Goal: Information Seeking & Learning: Learn about a topic

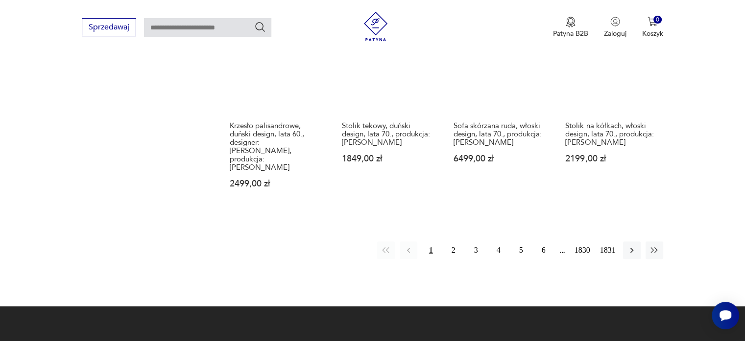
scroll to position [926, 0]
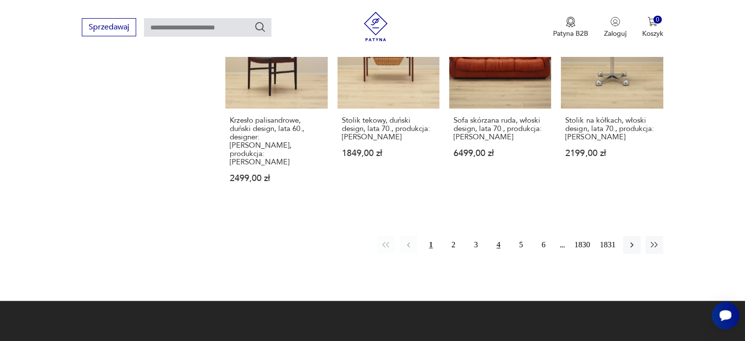
click at [502, 236] on button "4" at bounding box center [499, 245] width 18 height 18
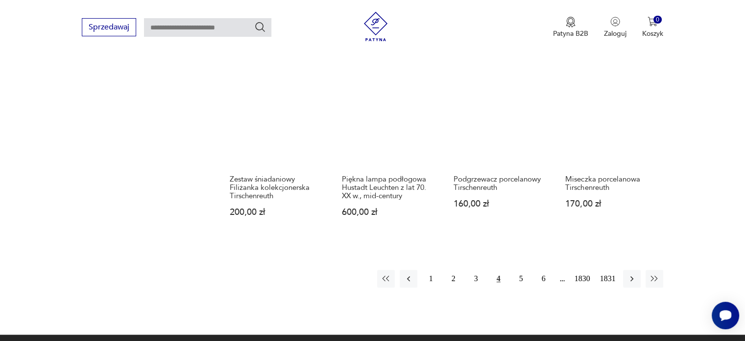
scroll to position [910, 0]
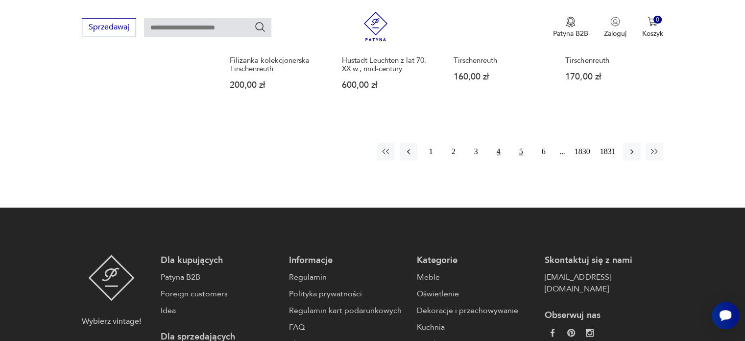
click at [518, 154] on button "5" at bounding box center [522, 152] width 18 height 18
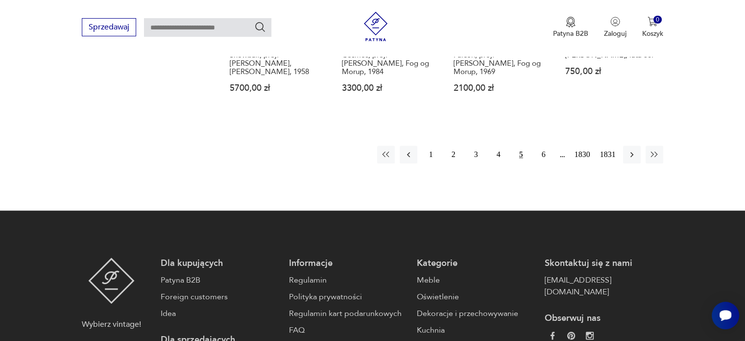
scroll to position [910, 0]
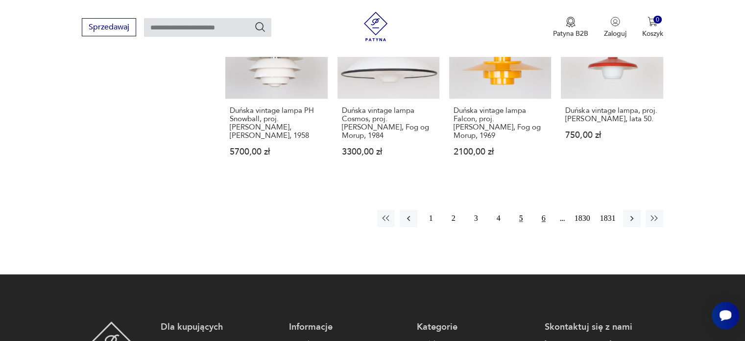
click at [543, 209] on button "6" at bounding box center [544, 218] width 18 height 18
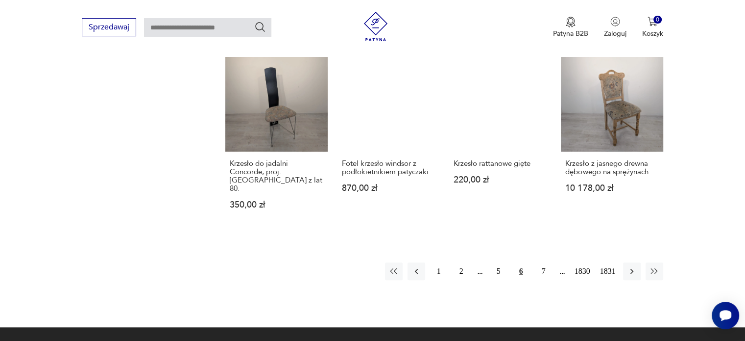
scroll to position [763, 0]
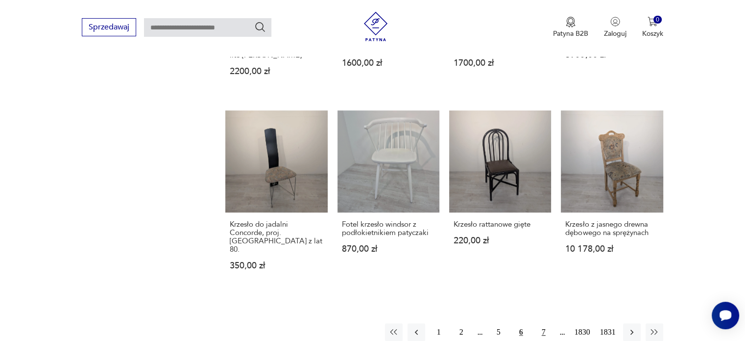
click at [541, 323] on button "7" at bounding box center [544, 332] width 18 height 18
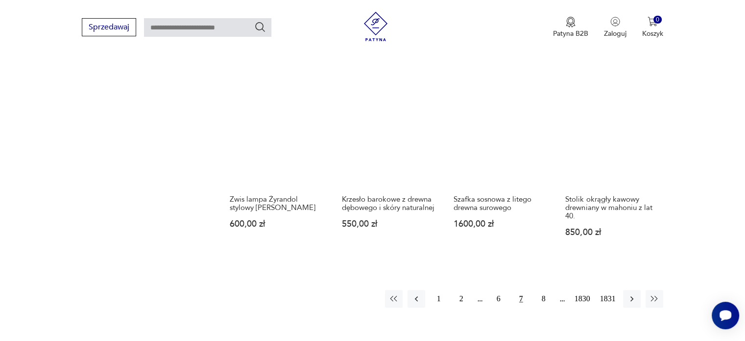
scroll to position [861, 0]
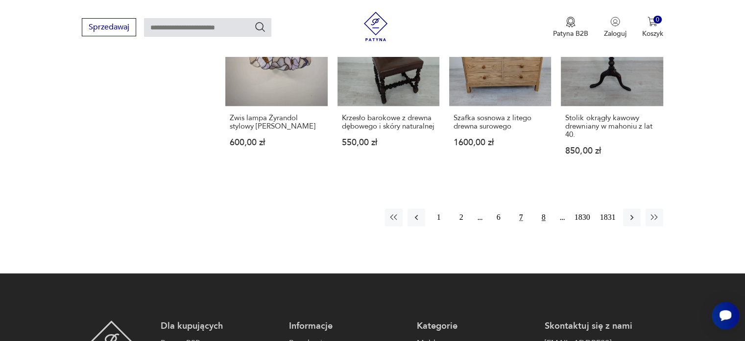
click at [544, 209] on button "8" at bounding box center [544, 217] width 18 height 18
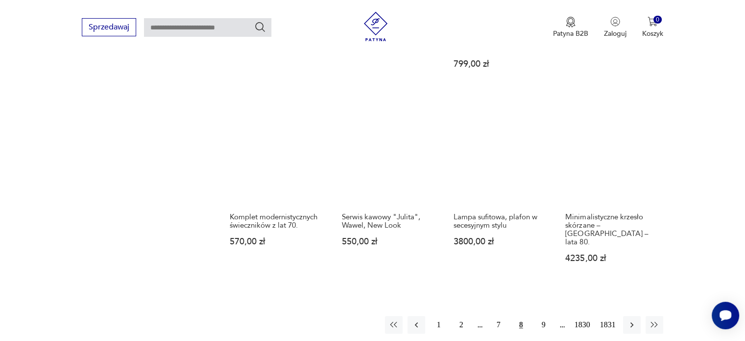
scroll to position [812, 0]
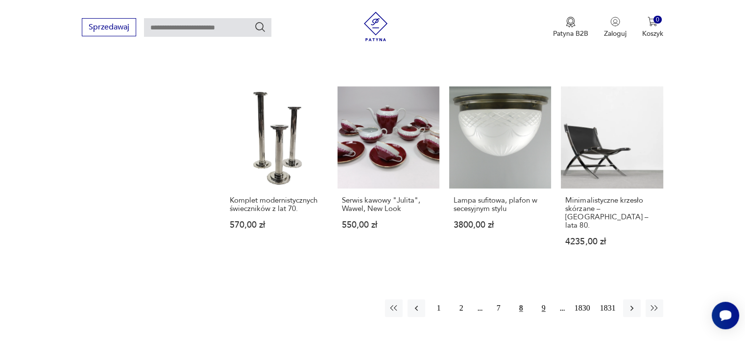
click at [546, 299] on button "9" at bounding box center [544, 308] width 18 height 18
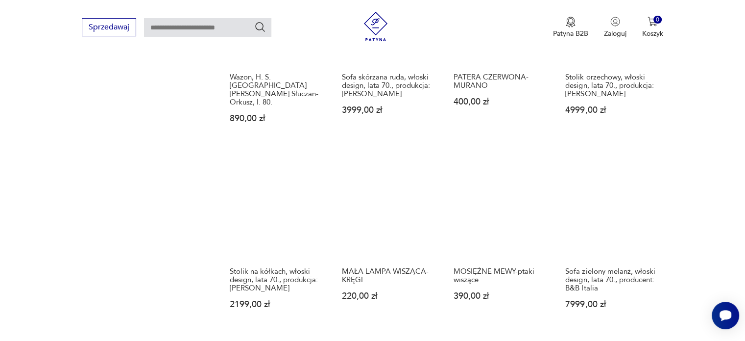
scroll to position [763, 0]
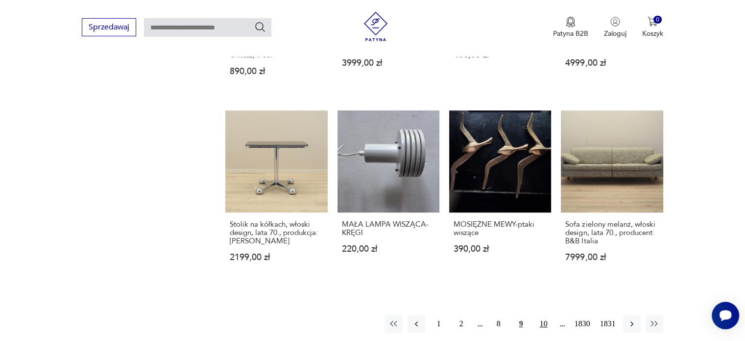
click at [547, 315] on button "10" at bounding box center [544, 324] width 18 height 18
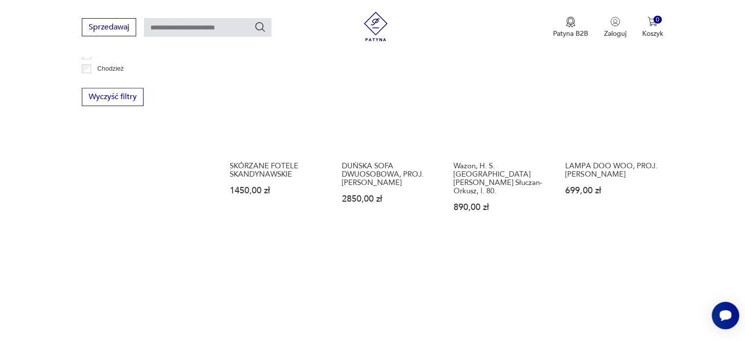
scroll to position [763, 0]
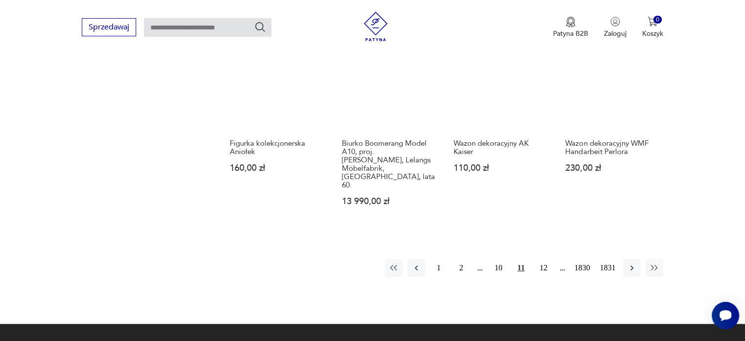
scroll to position [861, 0]
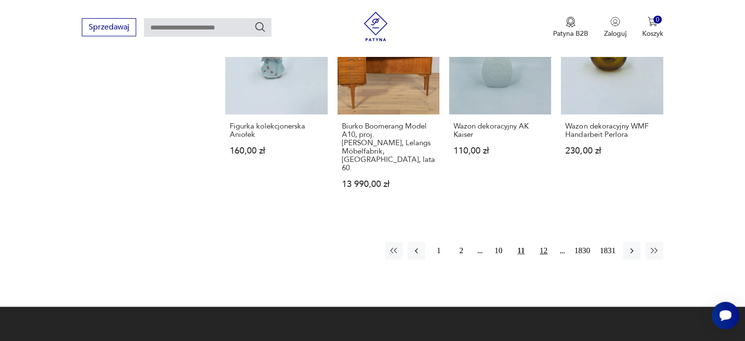
click at [544, 242] on button "12" at bounding box center [544, 251] width 18 height 18
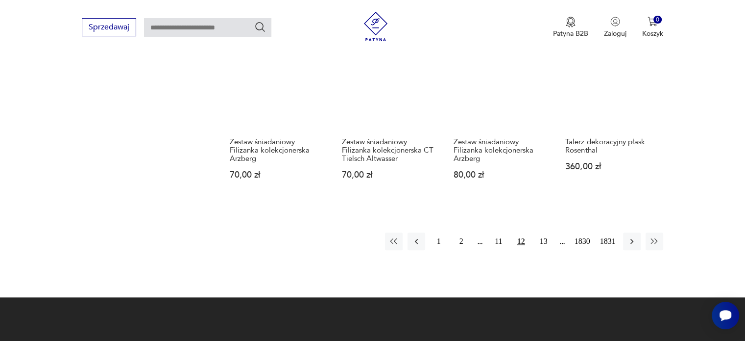
scroll to position [910, 0]
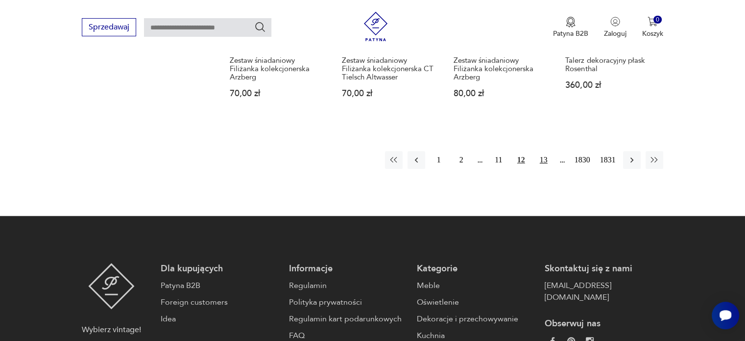
click at [544, 151] on button "13" at bounding box center [544, 160] width 18 height 18
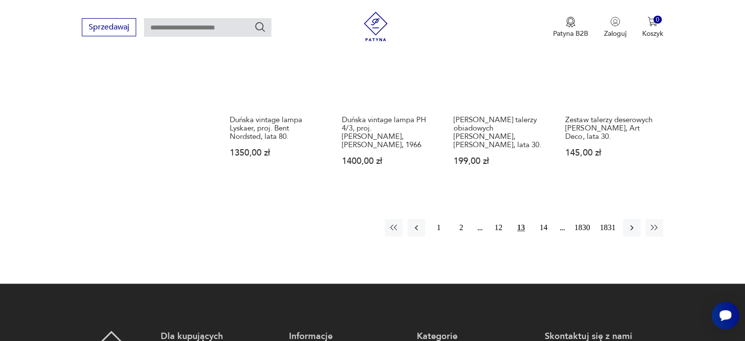
scroll to position [861, 0]
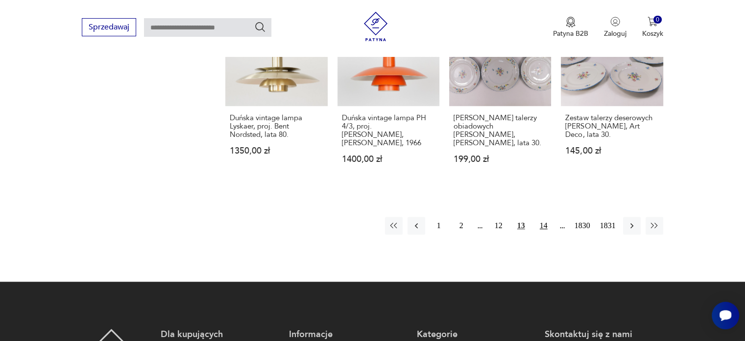
click at [542, 217] on button "14" at bounding box center [544, 226] width 18 height 18
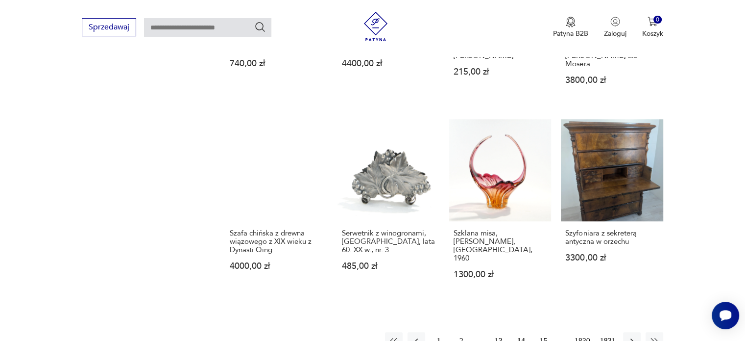
scroll to position [861, 0]
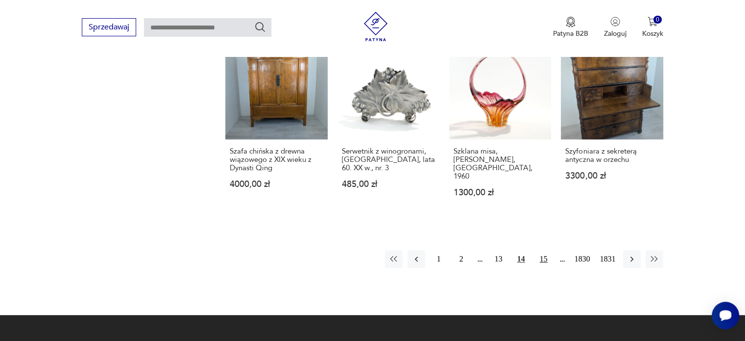
click at [547, 250] on button "15" at bounding box center [544, 259] width 18 height 18
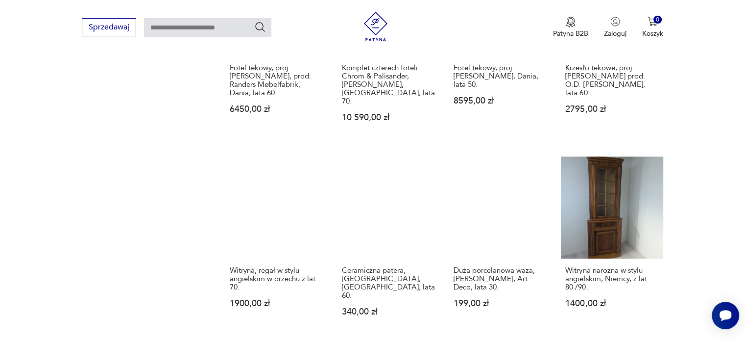
scroll to position [812, 0]
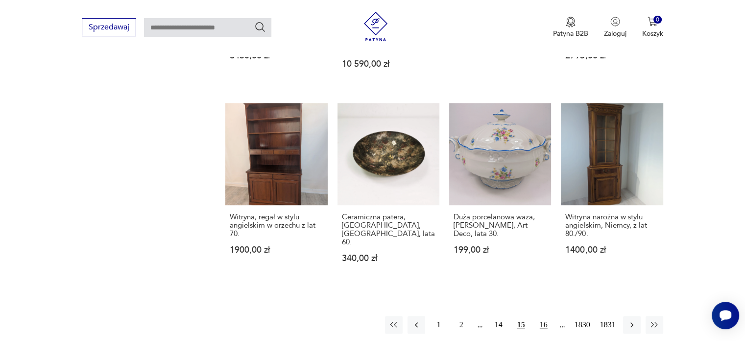
click at [543, 316] on button "16" at bounding box center [544, 325] width 18 height 18
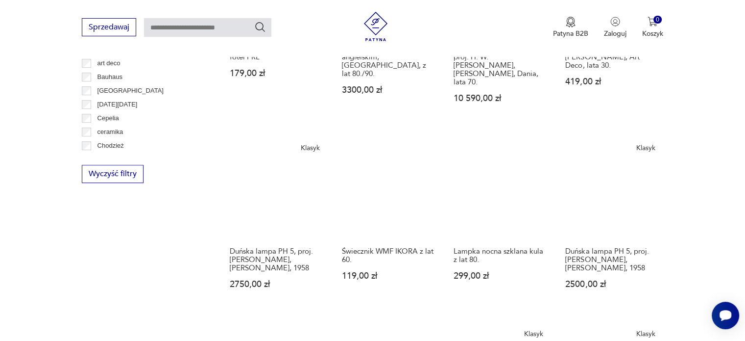
scroll to position [763, 0]
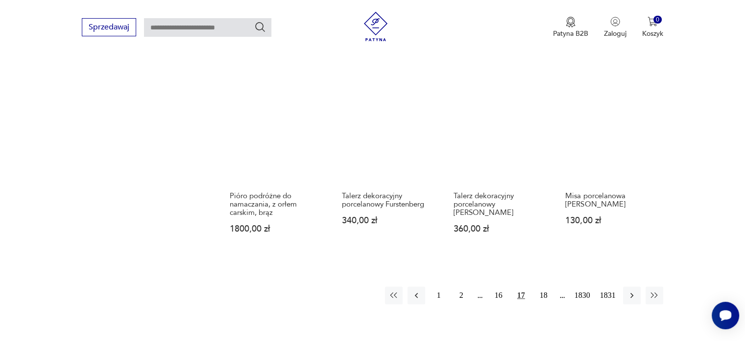
scroll to position [861, 0]
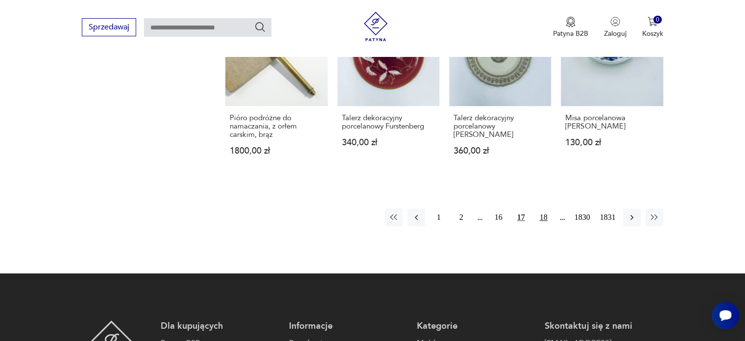
click at [544, 214] on button "18" at bounding box center [544, 217] width 18 height 18
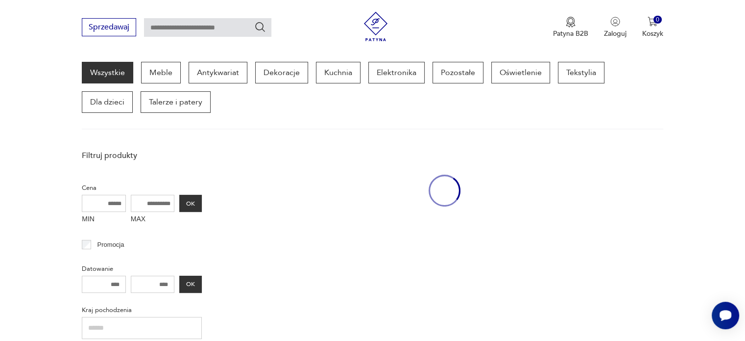
scroll to position [126, 0]
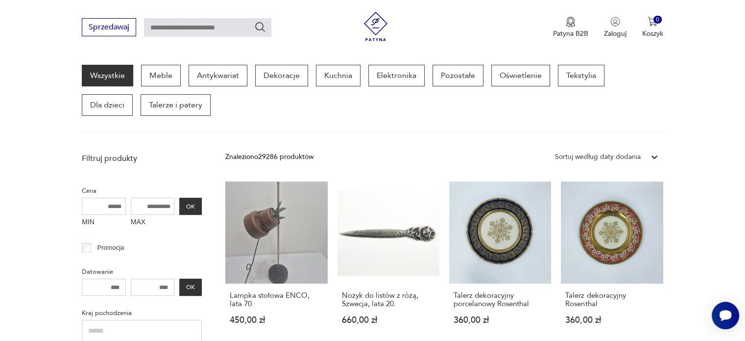
click at [405, 122] on div "Wszystkie Meble Antykwariat Dekoracje Kuchnia Elektronika Pozostałe Oświetlenie…" at bounding box center [372, 99] width 581 height 68
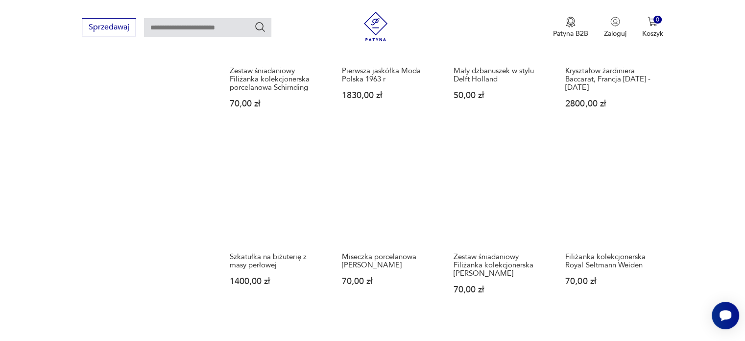
scroll to position [910, 0]
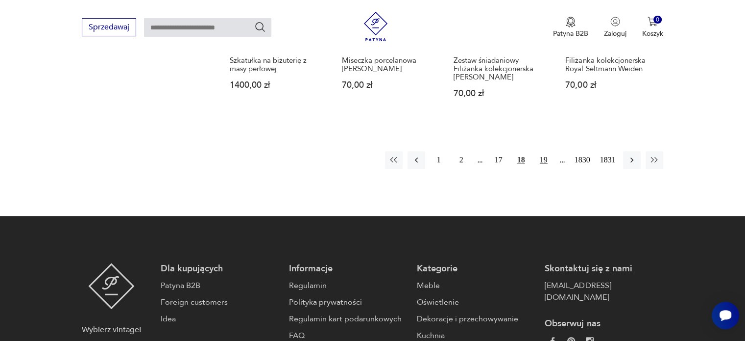
click at [542, 157] on button "19" at bounding box center [544, 160] width 18 height 18
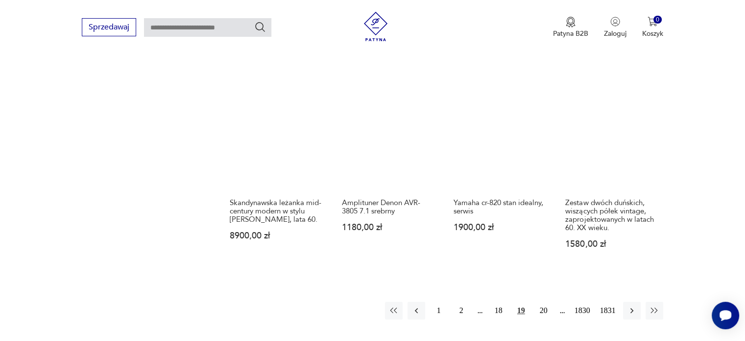
scroll to position [812, 0]
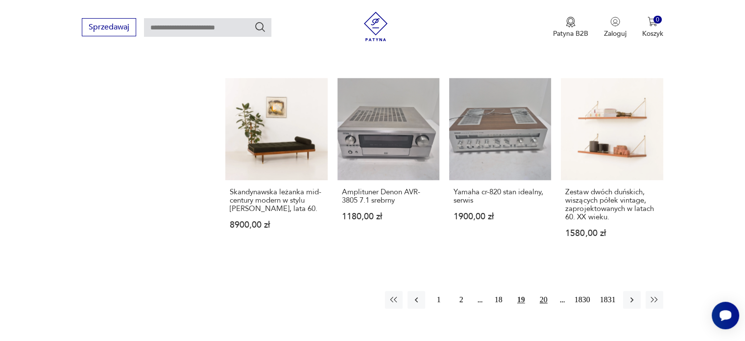
click at [541, 291] on button "20" at bounding box center [544, 300] width 18 height 18
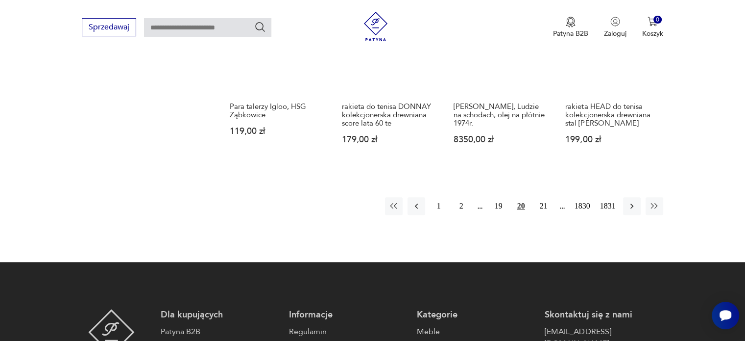
scroll to position [861, 0]
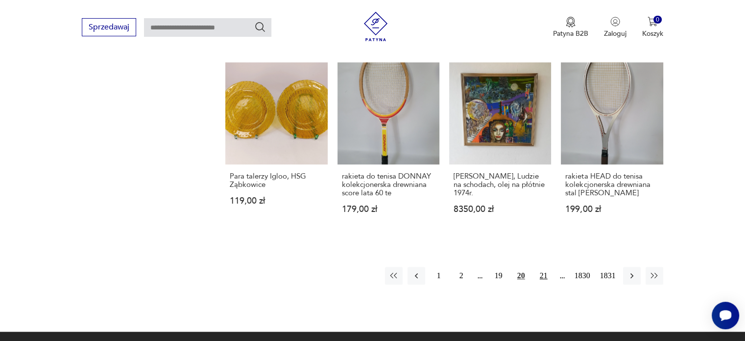
click at [548, 276] on button "21" at bounding box center [544, 276] width 18 height 18
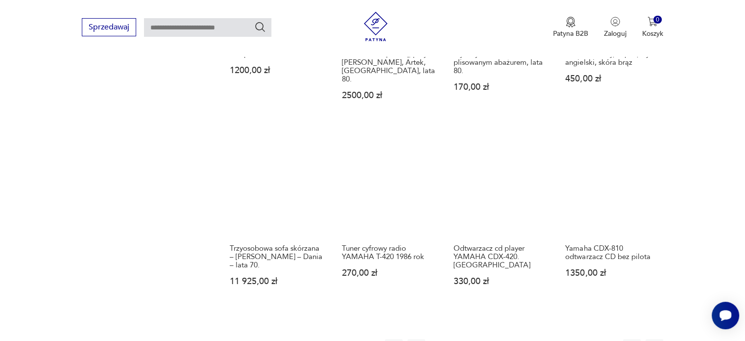
scroll to position [861, 0]
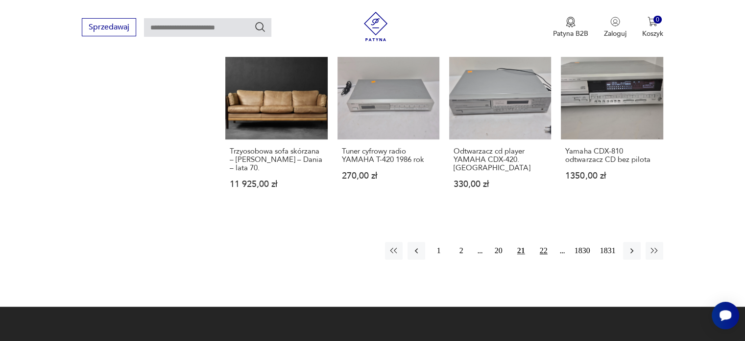
click at [545, 242] on button "22" at bounding box center [544, 251] width 18 height 18
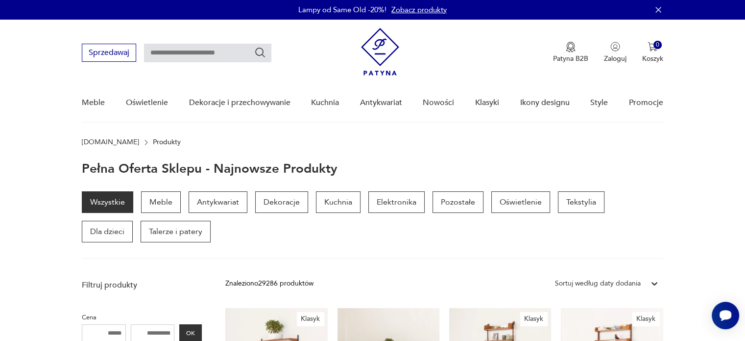
click at [161, 51] on input "text" at bounding box center [207, 53] width 127 height 19
type input "******"
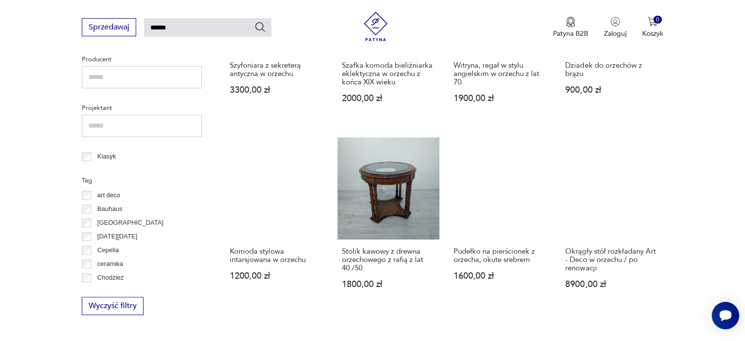
scroll to position [476, 0]
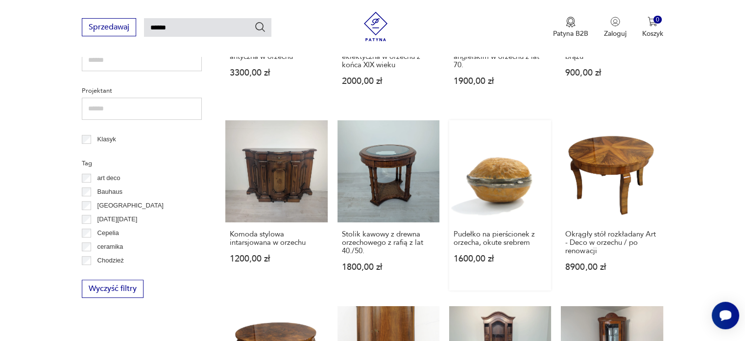
click at [496, 155] on link "Pudełko na pierścionek z orzecha, okute srebrem 1600,00 zł" at bounding box center [500, 205] width 102 height 170
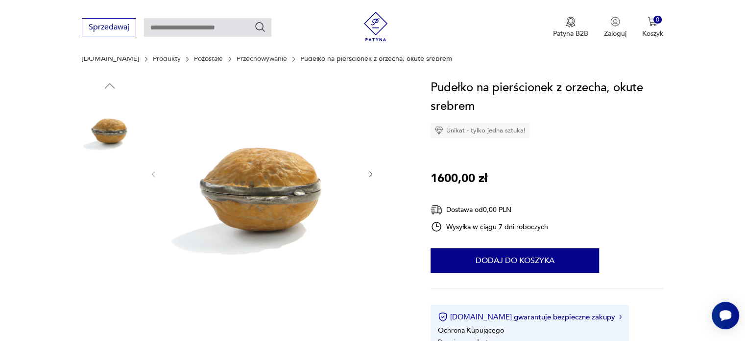
scroll to position [98, 0]
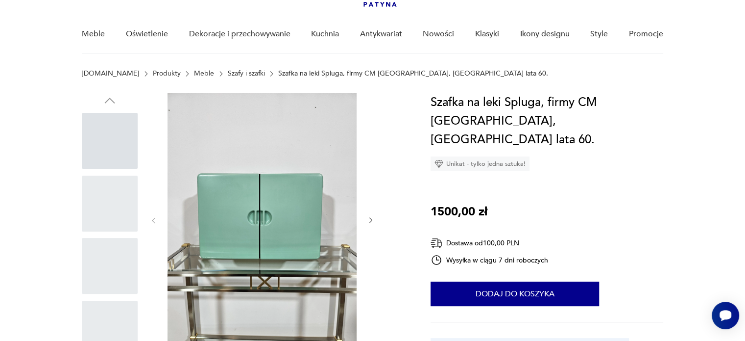
scroll to position [98, 0]
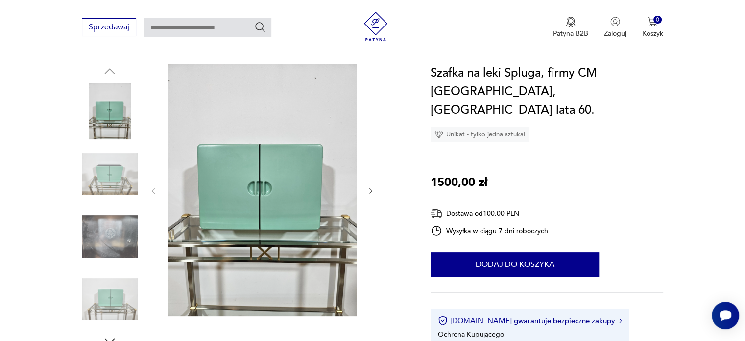
click at [368, 191] on icon "button" at bounding box center [371, 191] width 8 height 8
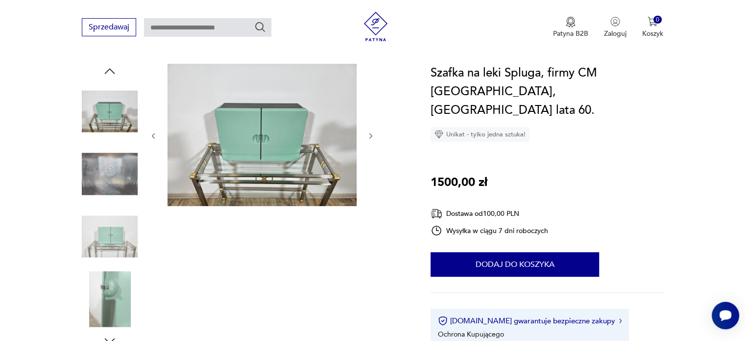
click at [368, 191] on div at bounding box center [261, 136] width 225 height 144
click at [366, 134] on div at bounding box center [261, 136] width 225 height 144
click at [368, 134] on icon "button" at bounding box center [371, 136] width 8 height 8
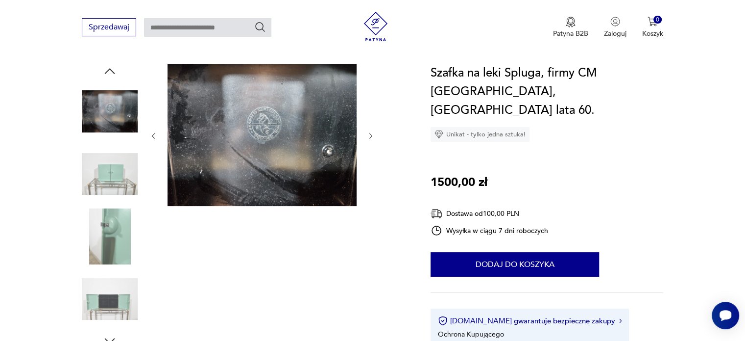
click at [368, 134] on icon "button" at bounding box center [371, 136] width 8 height 8
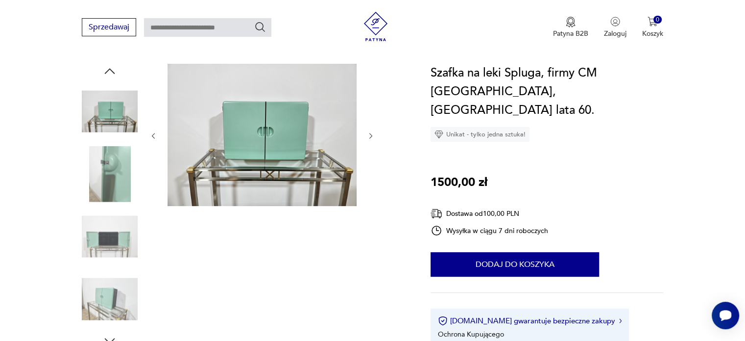
click at [368, 134] on icon "button" at bounding box center [371, 136] width 8 height 8
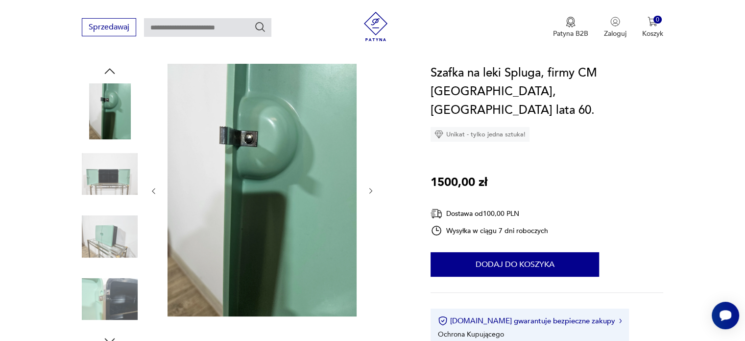
click at [368, 134] on div at bounding box center [261, 191] width 225 height 254
click at [373, 189] on icon "button" at bounding box center [371, 191] width 8 height 8
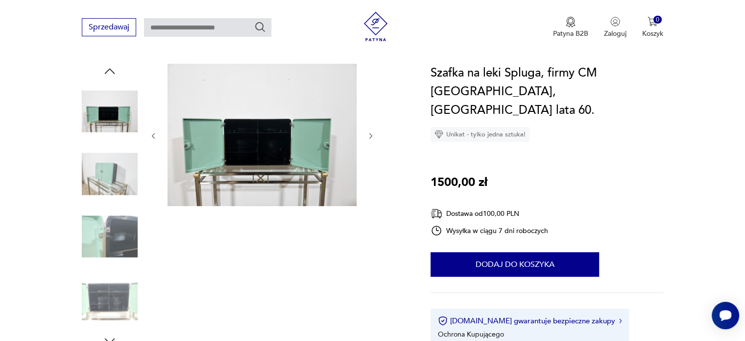
click at [368, 134] on icon "button" at bounding box center [371, 136] width 8 height 8
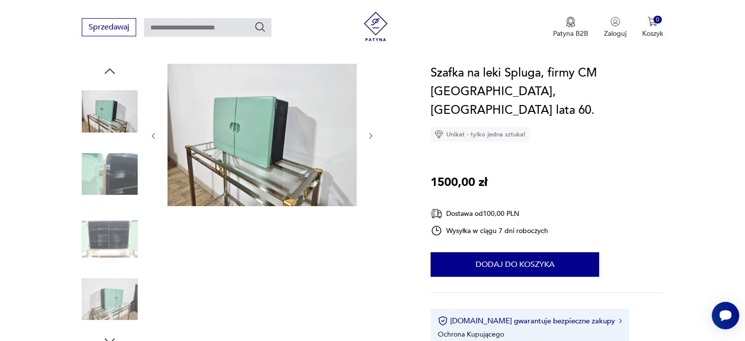
click at [368, 134] on icon "button" at bounding box center [371, 136] width 8 height 8
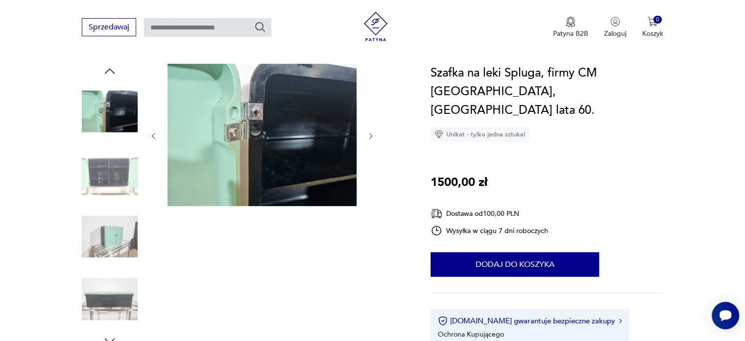
click at [368, 134] on icon "button" at bounding box center [371, 136] width 8 height 8
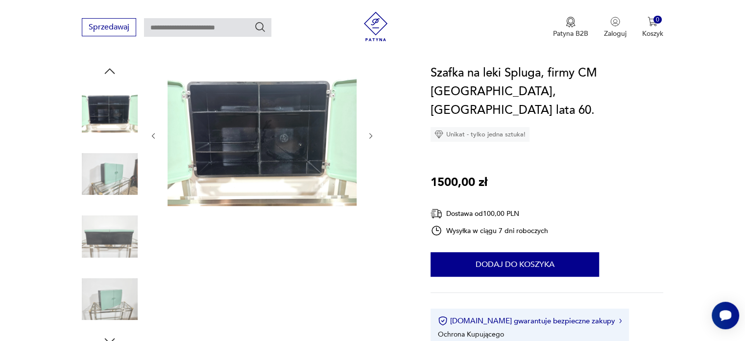
click at [368, 134] on icon "button" at bounding box center [371, 136] width 8 height 8
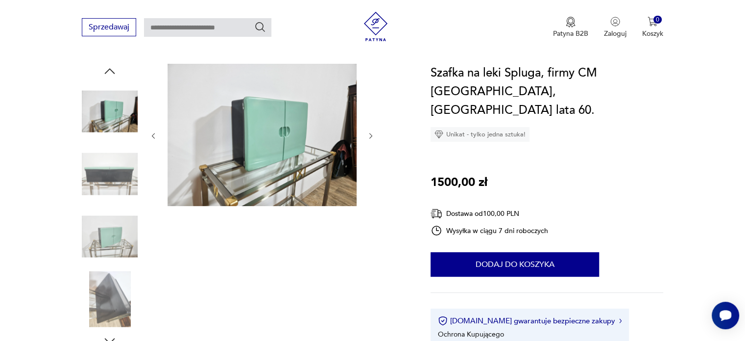
click at [368, 134] on icon "button" at bounding box center [371, 136] width 8 height 8
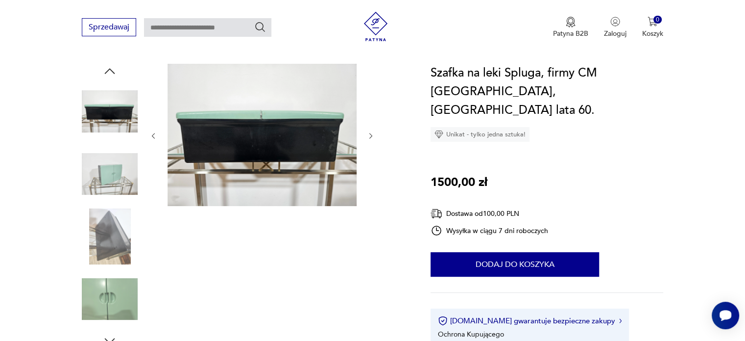
click at [368, 134] on icon "button" at bounding box center [371, 136] width 8 height 8
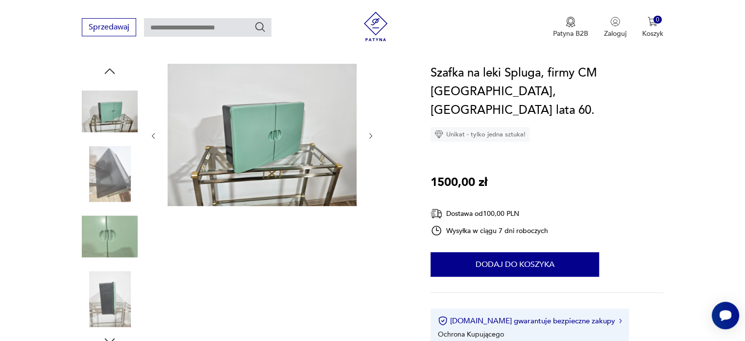
click at [368, 134] on icon "button" at bounding box center [371, 136] width 8 height 8
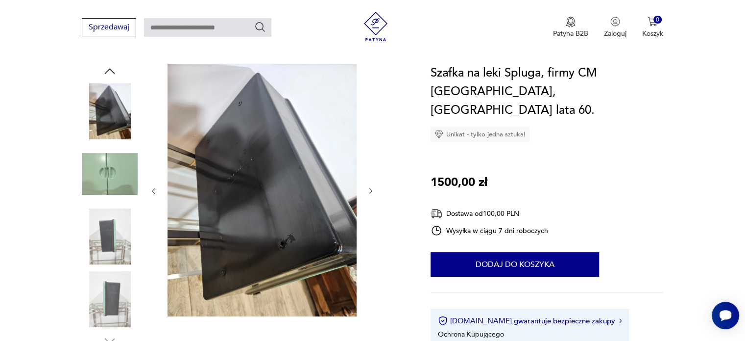
click at [368, 134] on div at bounding box center [261, 191] width 225 height 254
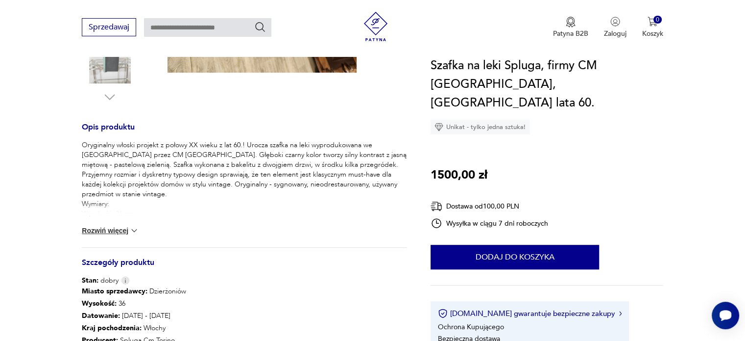
scroll to position [343, 0]
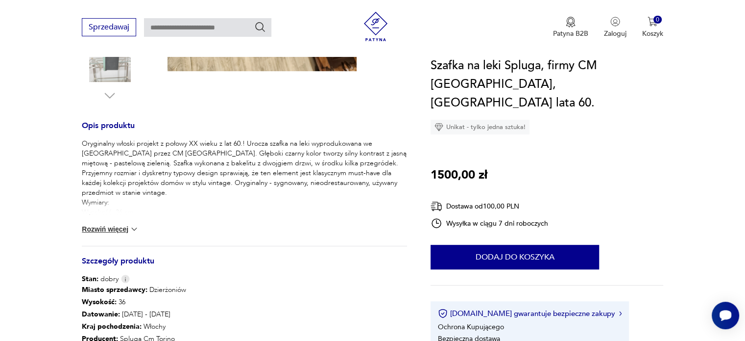
click at [102, 224] on button "Rozwiń więcej" at bounding box center [110, 229] width 57 height 10
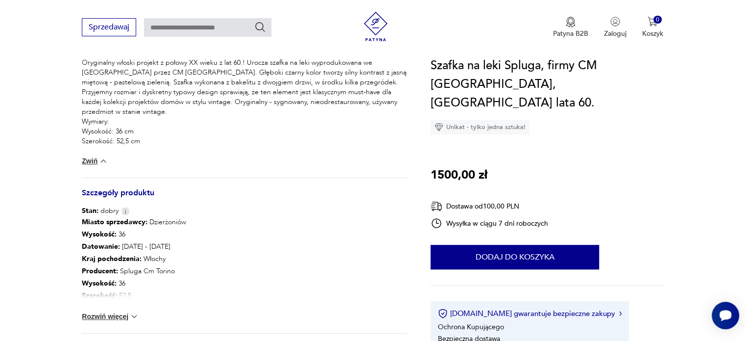
scroll to position [441, 0]
